Goal: Transaction & Acquisition: Purchase product/service

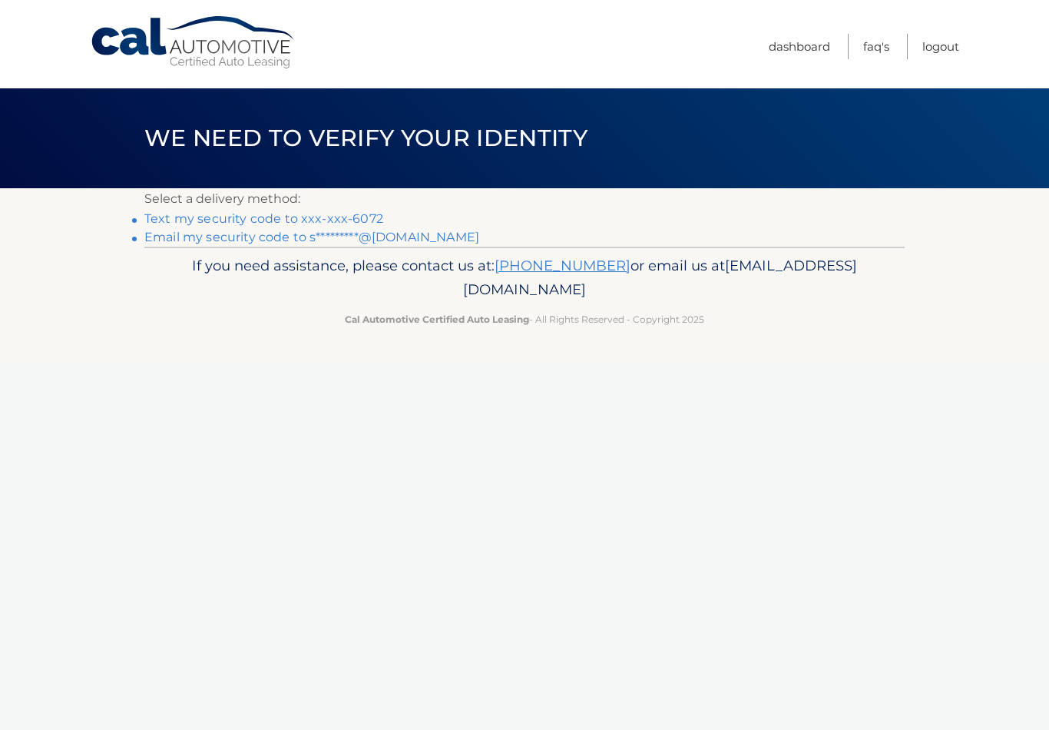
click at [431, 236] on link "Email my security code to s*********@[DOMAIN_NAME]" at bounding box center [311, 237] width 335 height 15
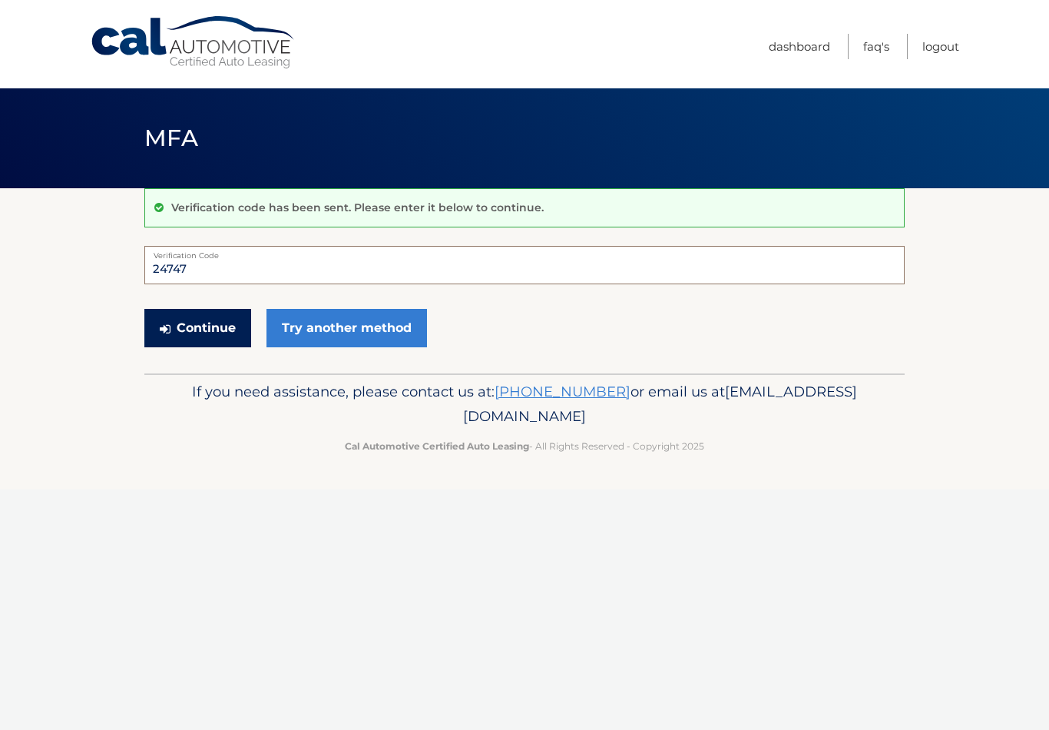
type input "24747"
click at [213, 319] on button "Continue" at bounding box center [197, 328] width 107 height 38
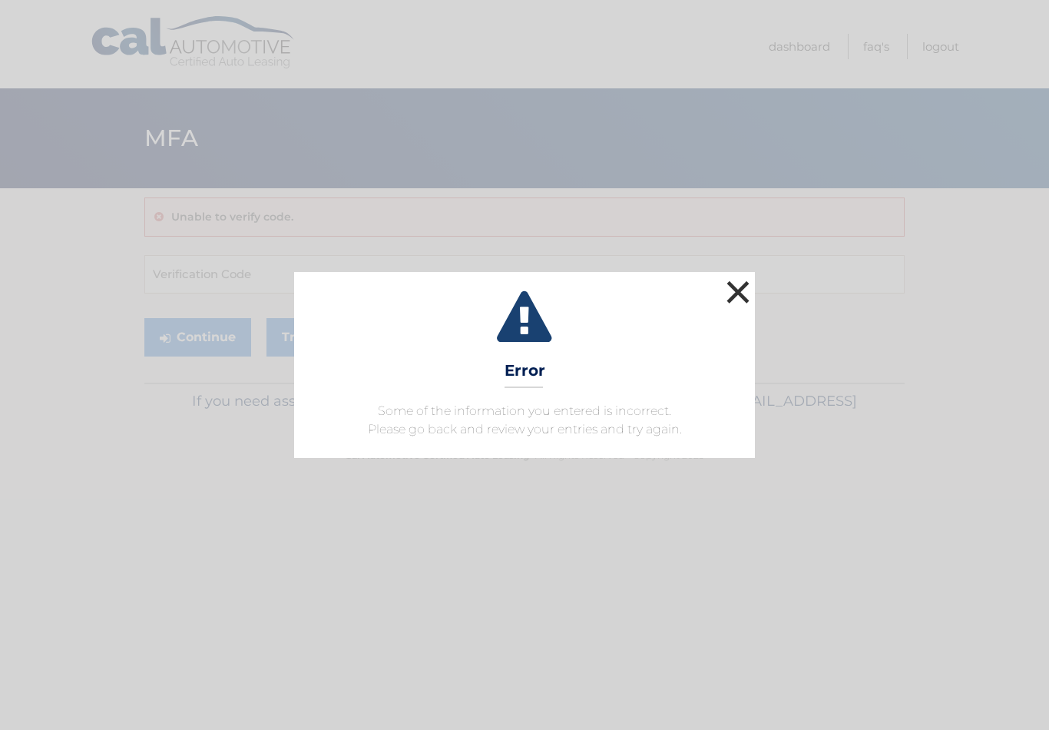
click at [743, 294] on button "×" at bounding box center [738, 292] width 31 height 31
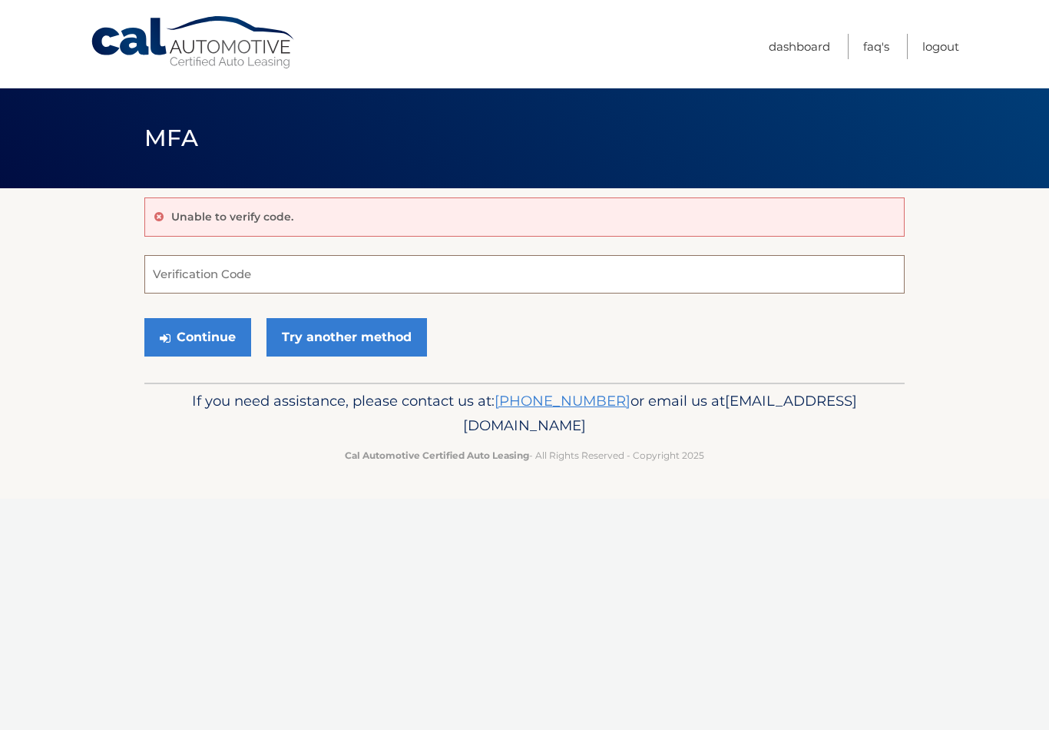
click at [415, 276] on input "Verification Code" at bounding box center [524, 274] width 760 height 38
type input "247247"
click at [204, 330] on button "Continue" at bounding box center [197, 337] width 107 height 38
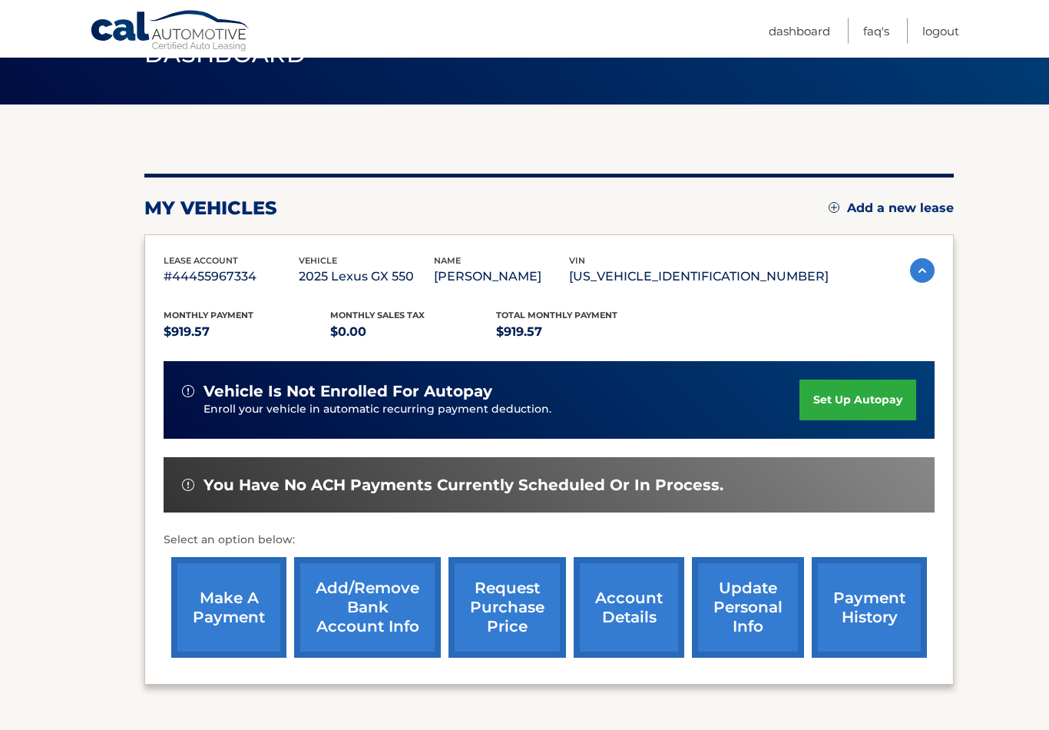
scroll to position [84, 0]
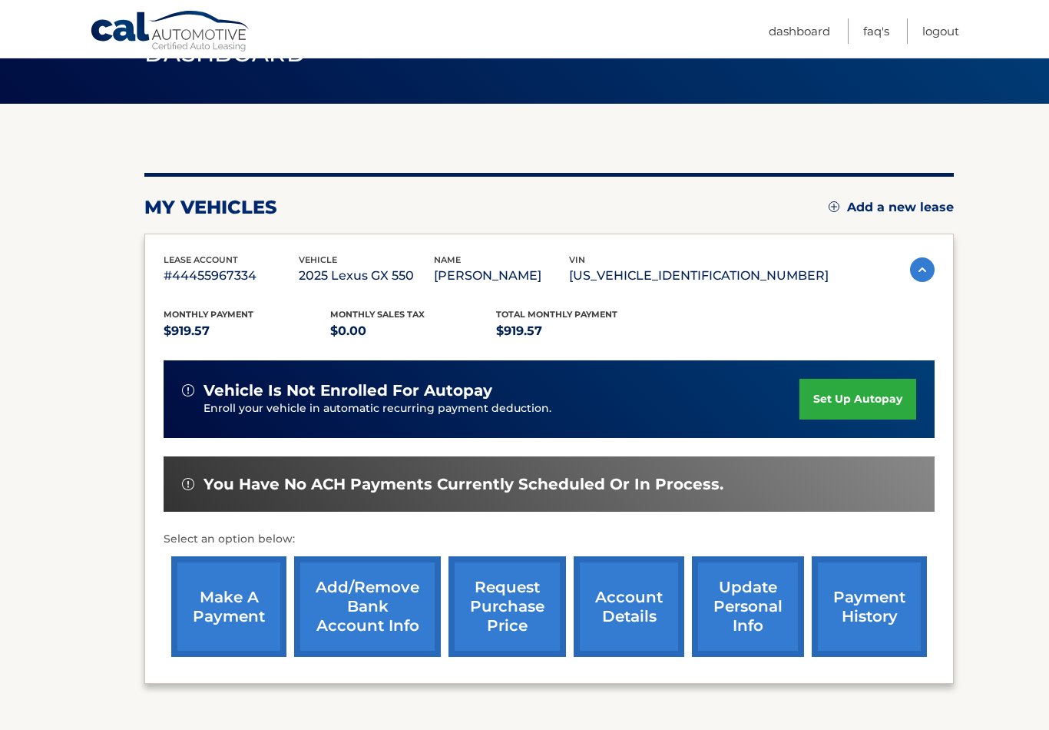
click at [236, 604] on link "make a payment" at bounding box center [228, 606] width 115 height 101
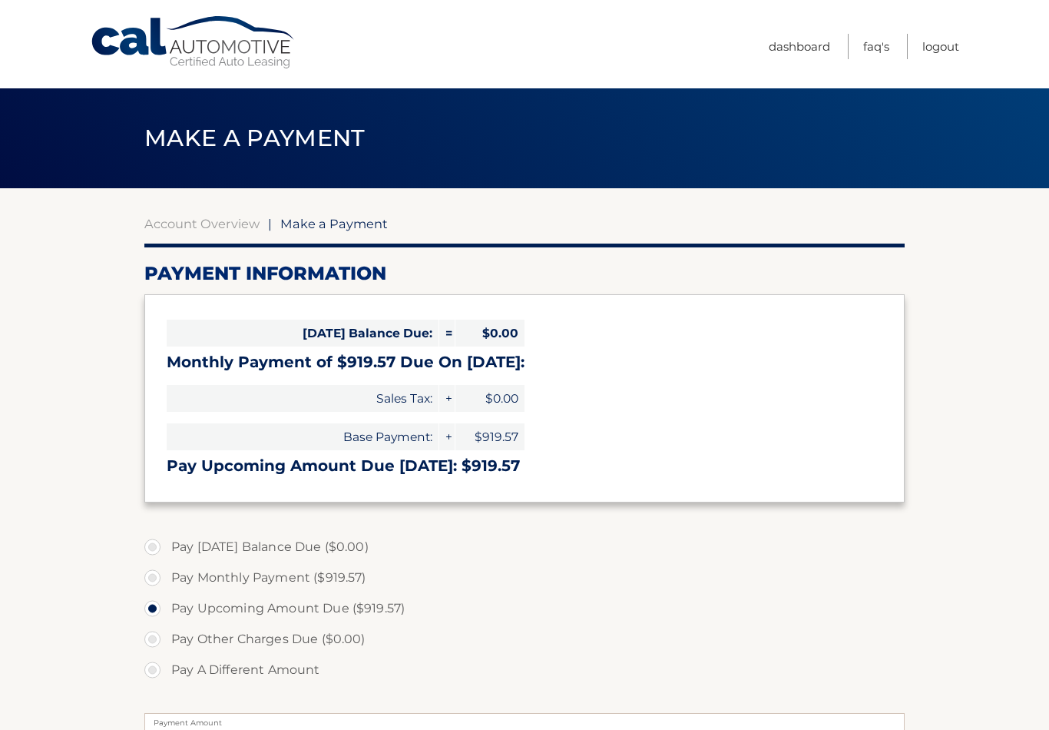
select select "YjA2ODBkNzMtYjE2Zi00NzRmLWE2NWUtYTNlZThhNWEyYjk0"
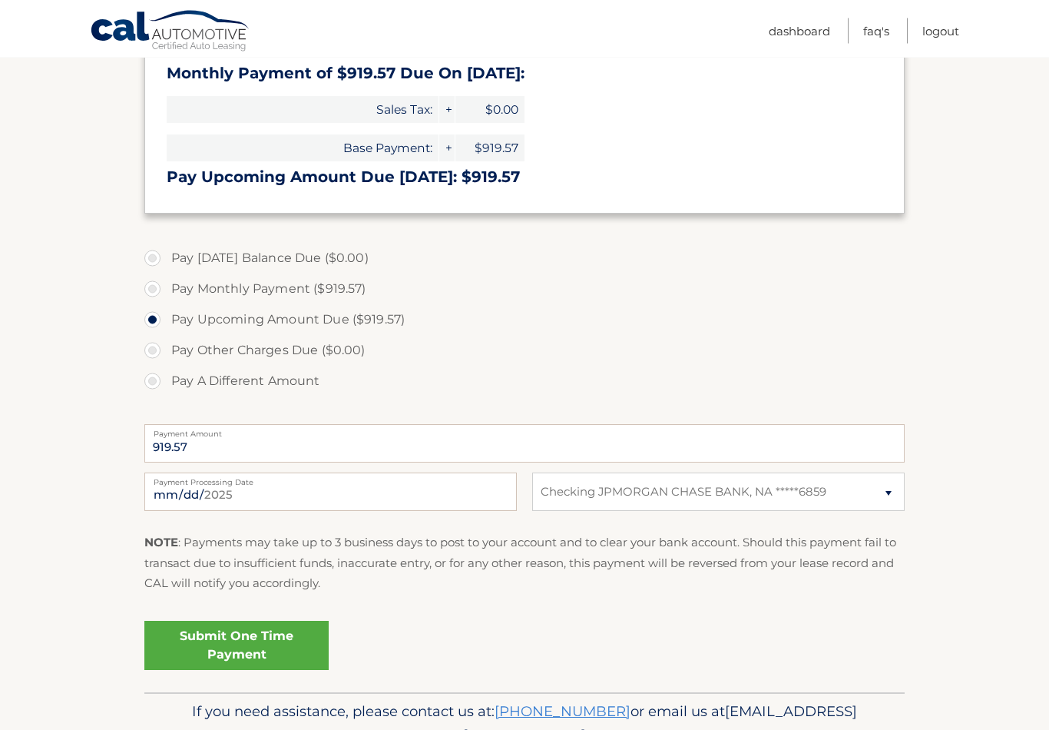
scroll to position [289, 0]
click at [257, 638] on link "Submit One Time Payment" at bounding box center [236, 645] width 184 height 49
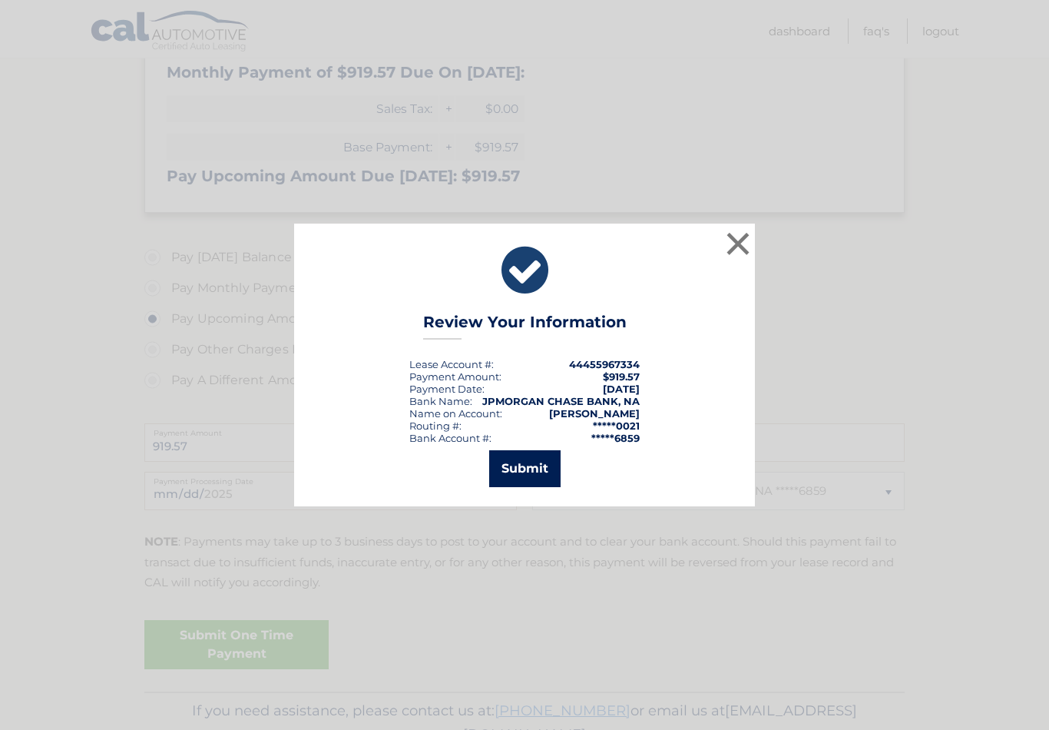
click at [522, 477] on button "Submit" at bounding box center [524, 468] width 71 height 37
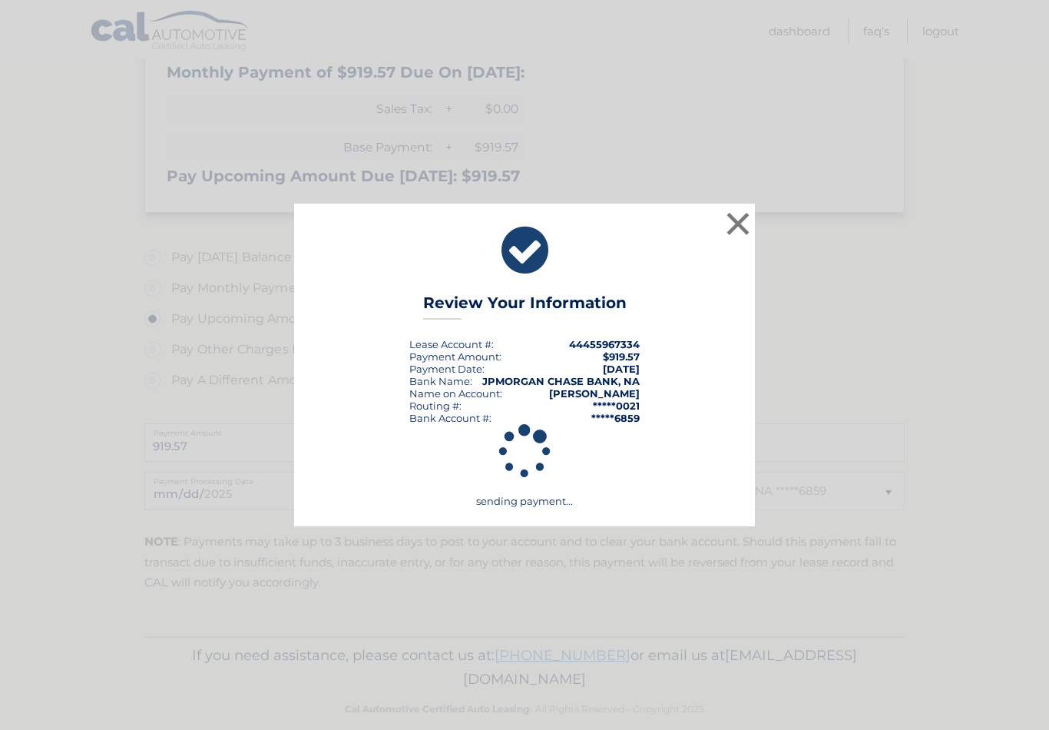
scroll to position [285, 0]
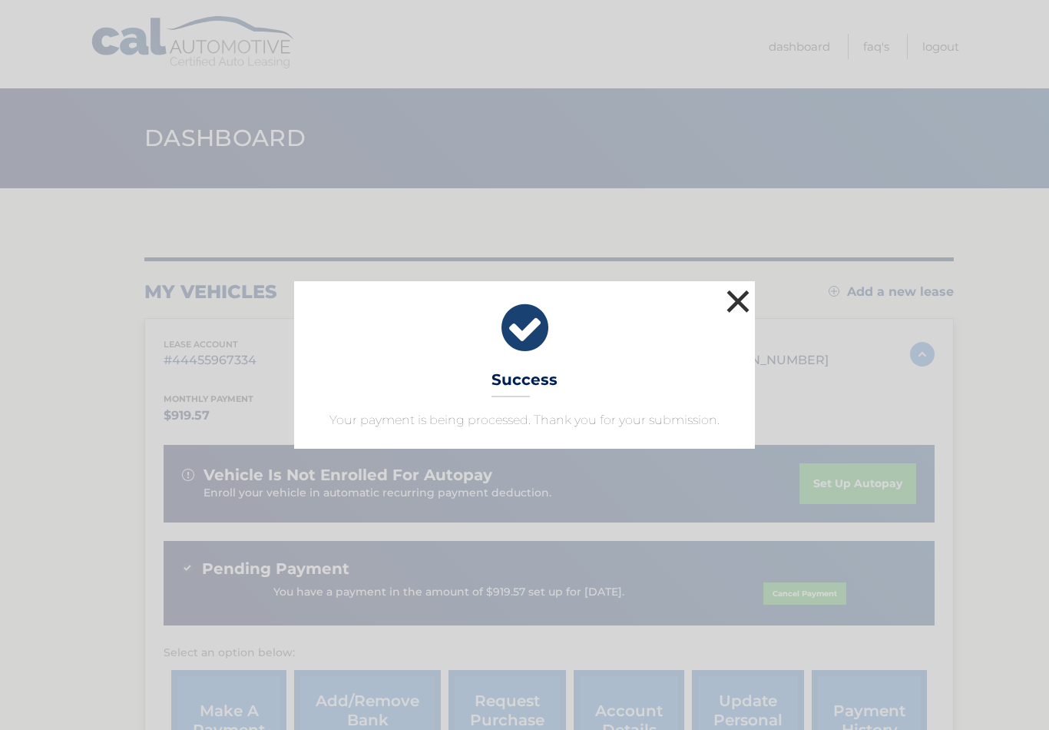
click at [750, 300] on button "×" at bounding box center [738, 301] width 31 height 31
